Goal: Find specific page/section: Find specific page/section

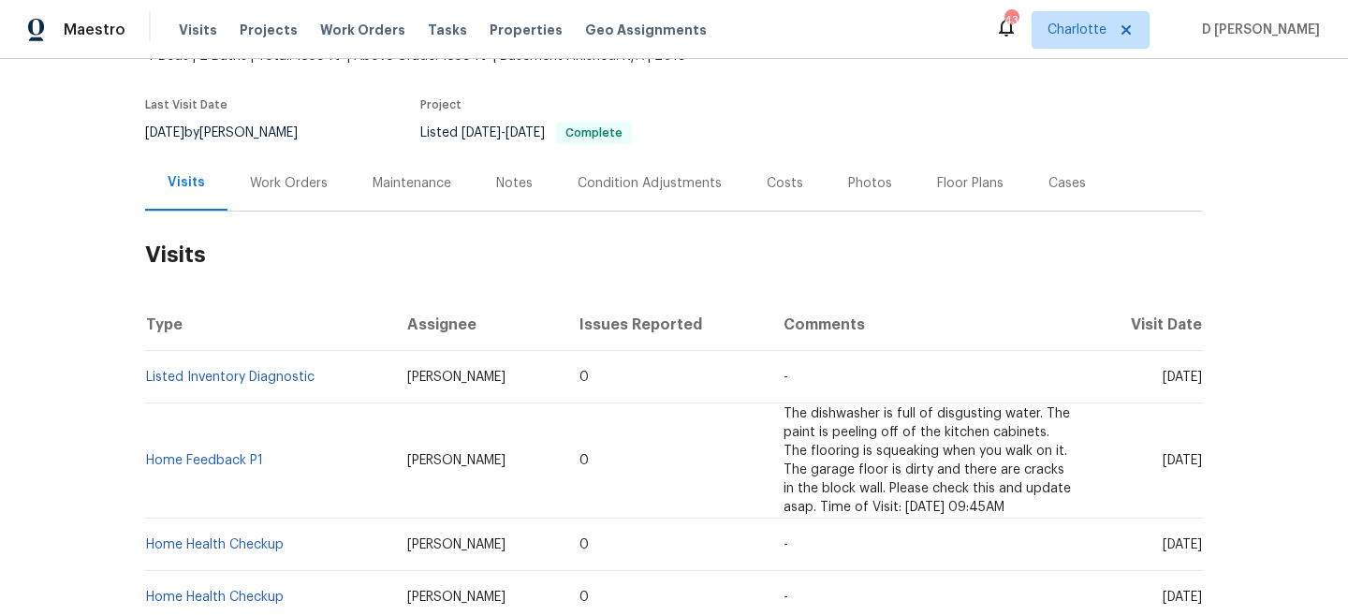
scroll to position [136, 0]
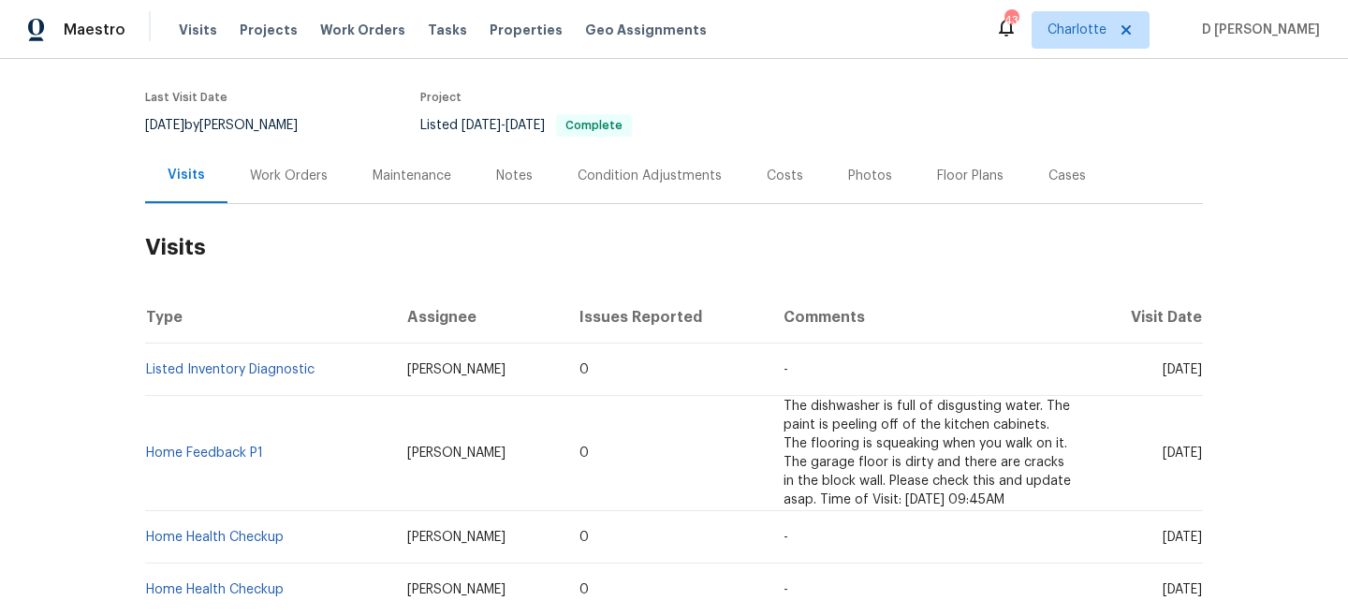
click at [274, 169] on div "Work Orders" at bounding box center [289, 176] width 78 height 19
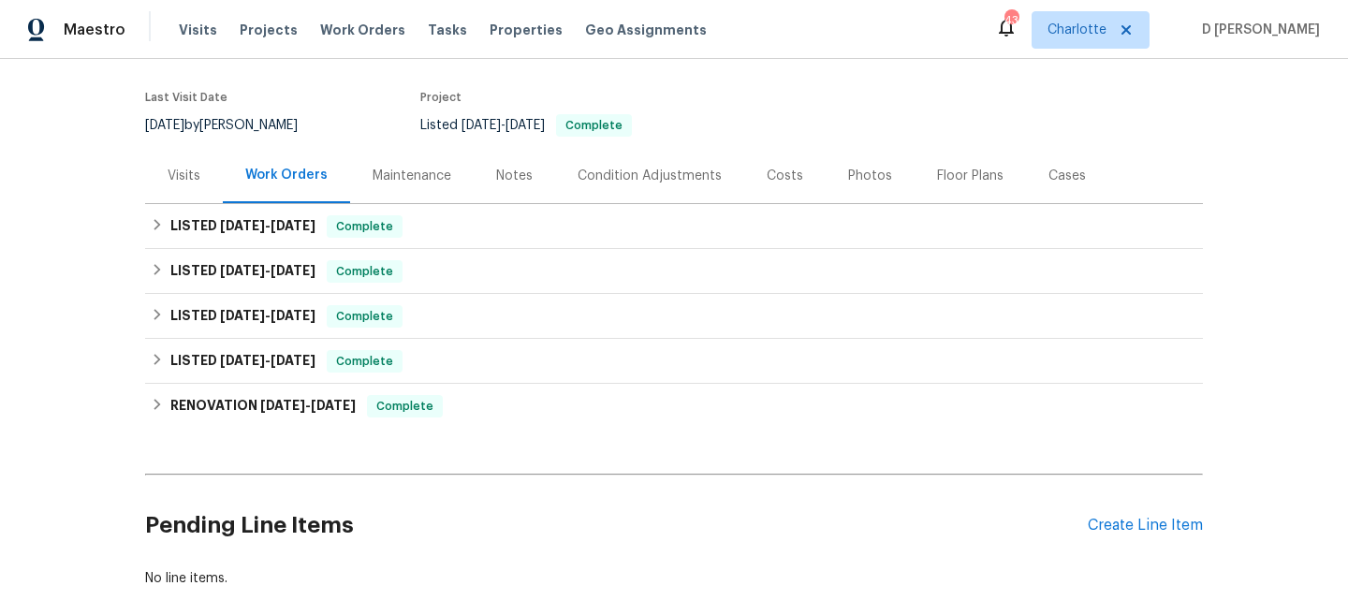
click at [180, 184] on div "Visits" at bounding box center [184, 176] width 33 height 19
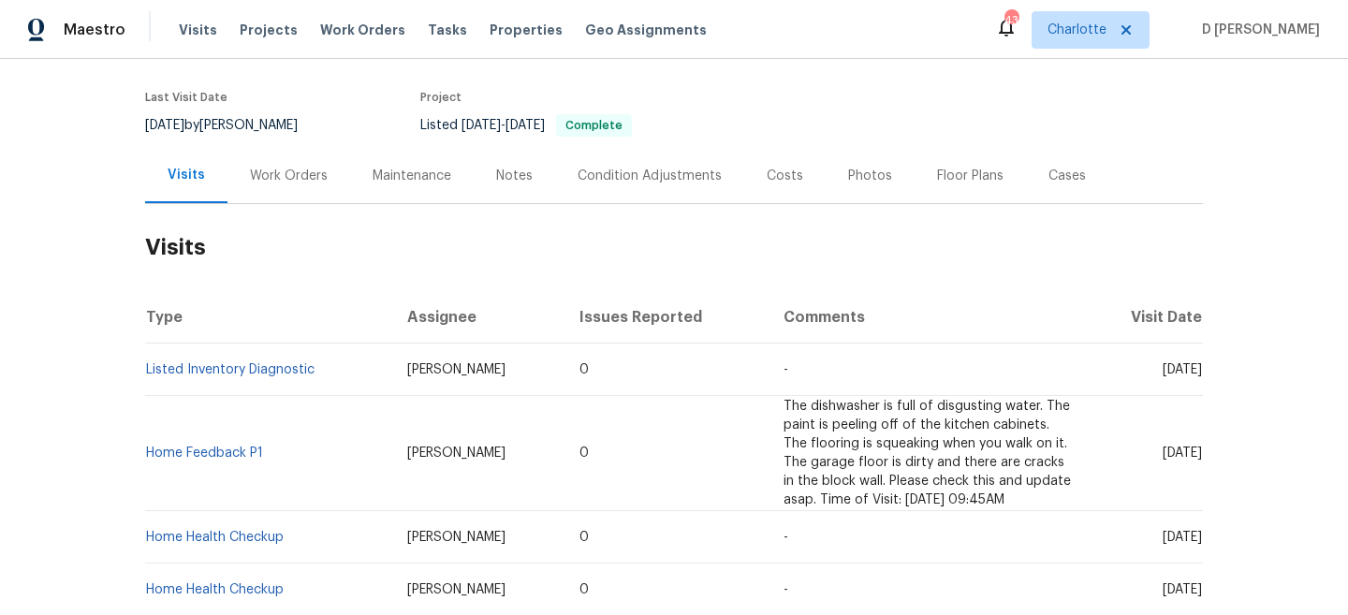
scroll to position [151, 0]
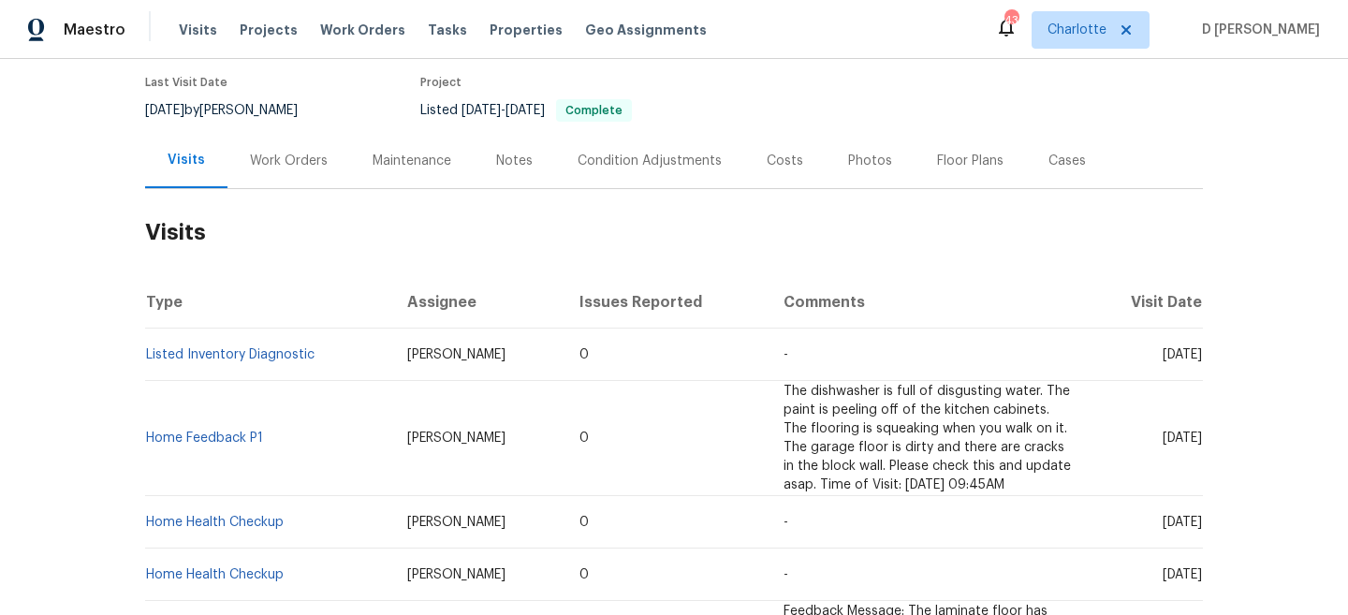
click at [296, 164] on div "Work Orders" at bounding box center [289, 161] width 78 height 19
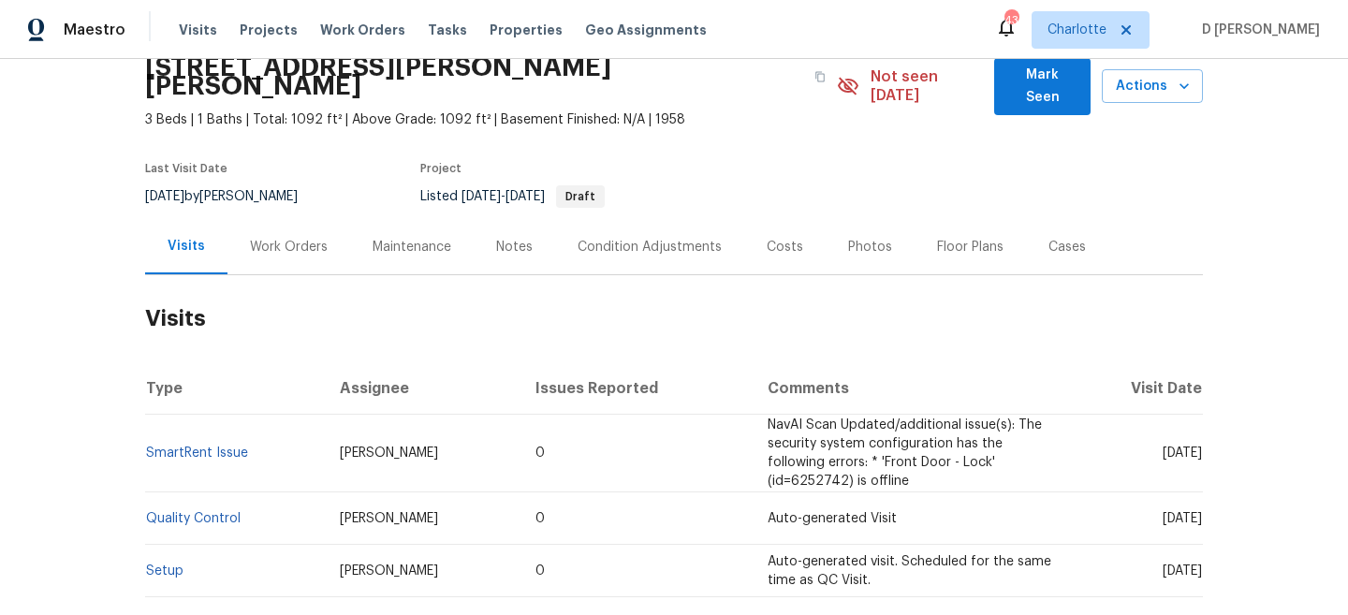
scroll to position [102, 0]
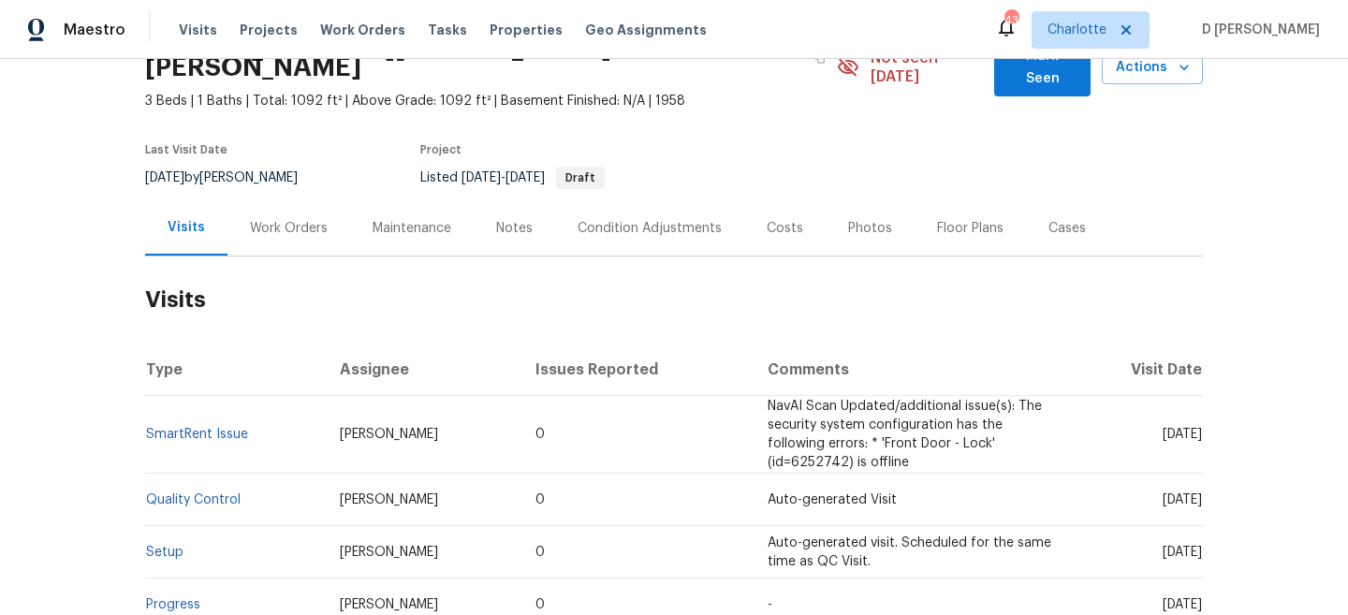
click at [300, 219] on div "Work Orders" at bounding box center [289, 228] width 78 height 19
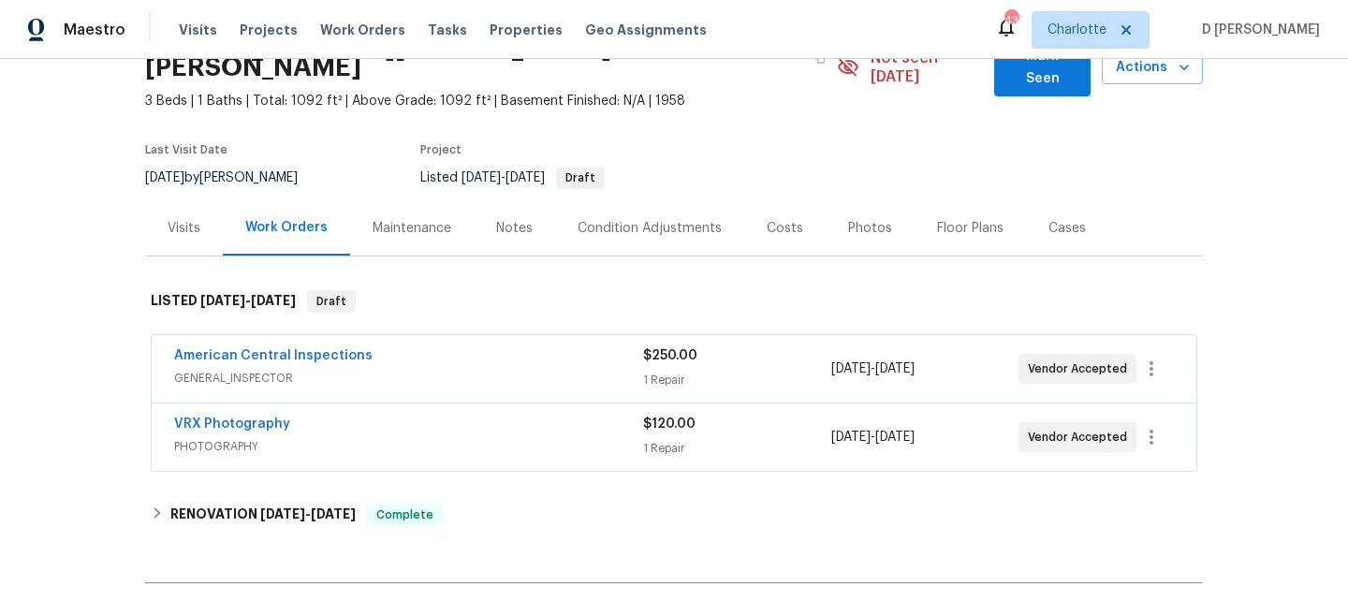
click at [438, 369] on span "GENERAL_INSPECTOR" at bounding box center [408, 378] width 469 height 19
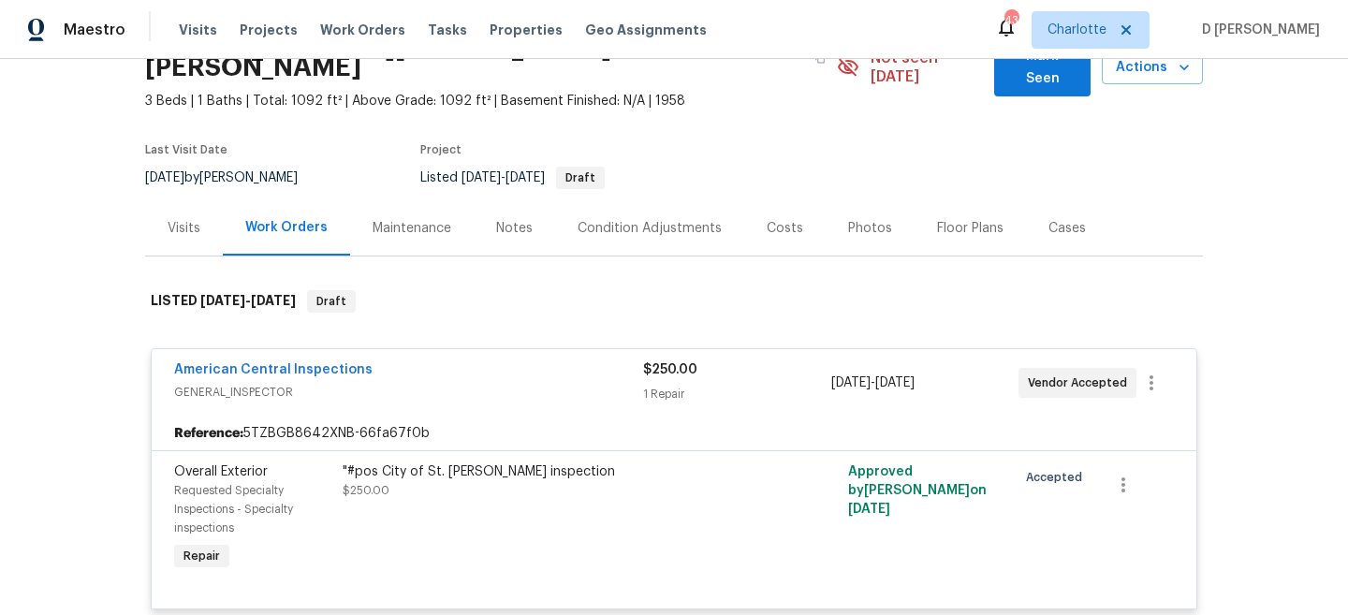
scroll to position [455, 0]
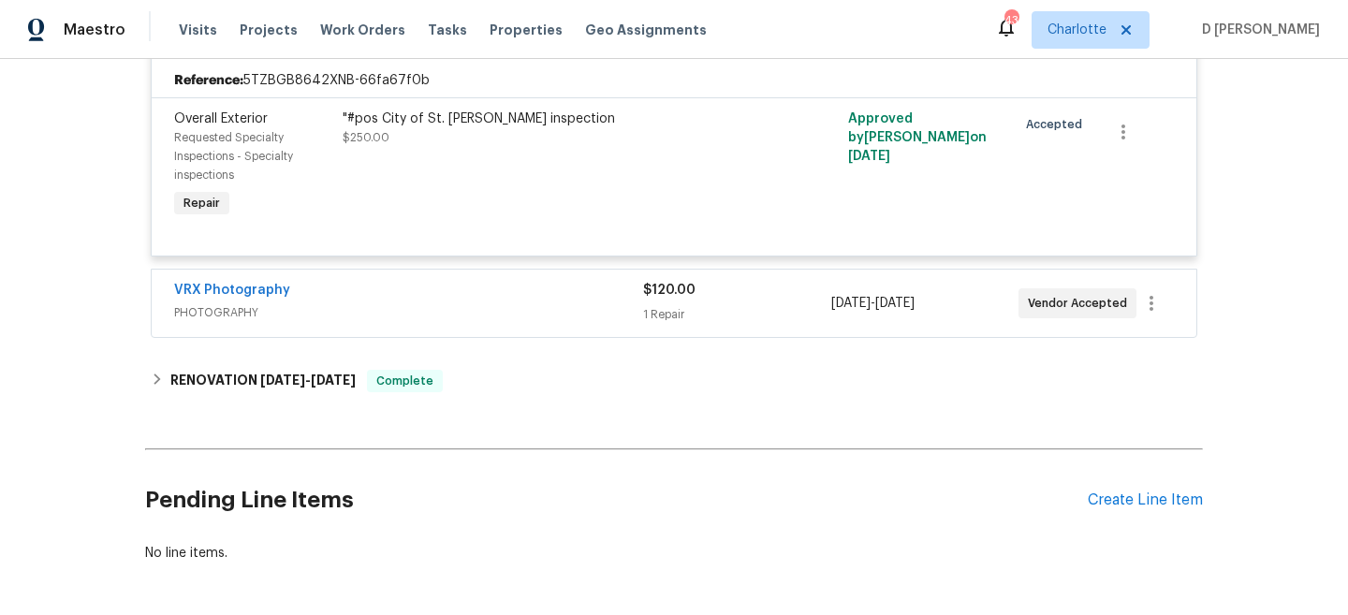
click at [431, 303] on span "PHOTOGRAPHY" at bounding box center [408, 312] width 469 height 19
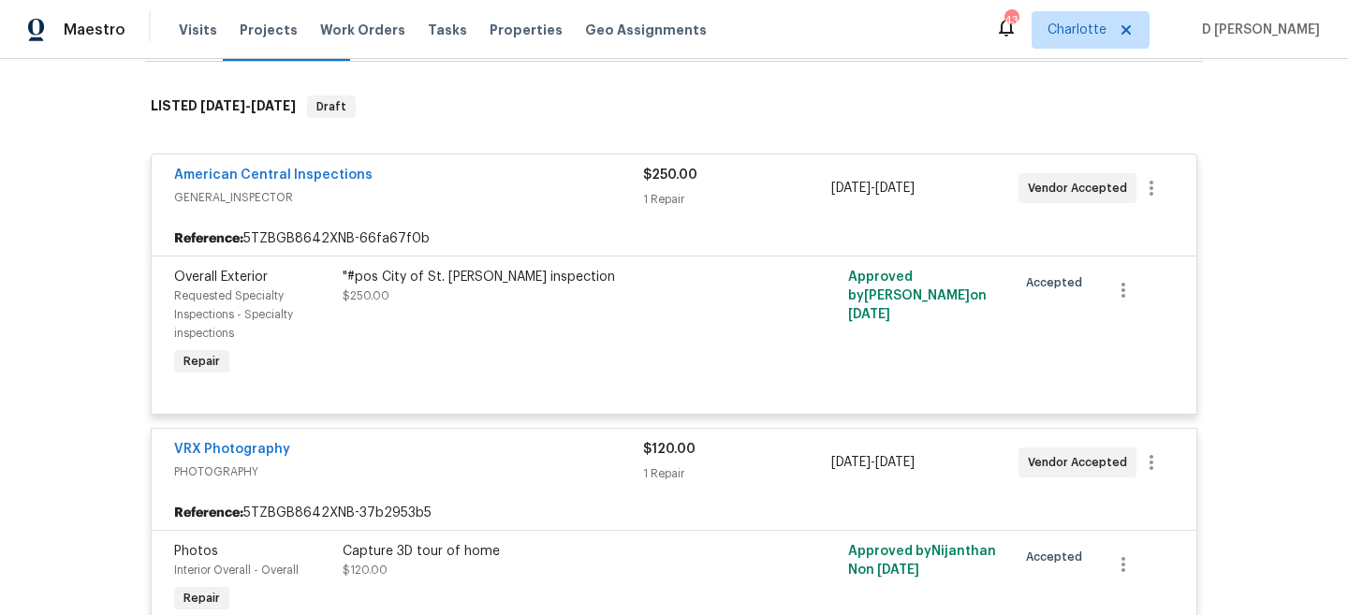
scroll to position [295, 0]
click at [258, 190] on span "GENERAL_INSPECTOR" at bounding box center [408, 199] width 469 height 19
